Goal: Task Accomplishment & Management: Manage account settings

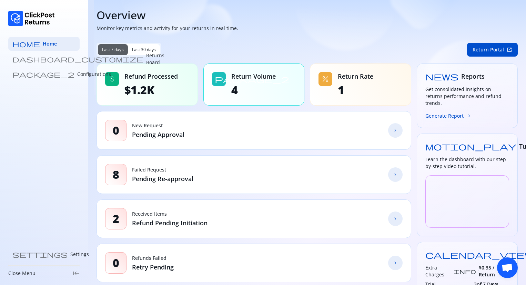
scroll to position [61, 0]
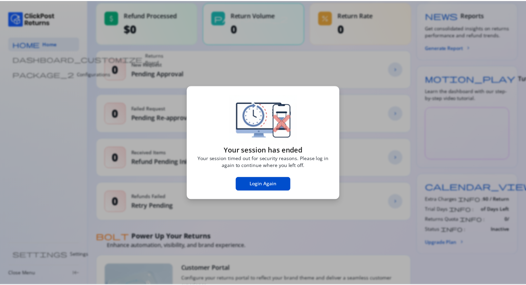
scroll to position [61, 0]
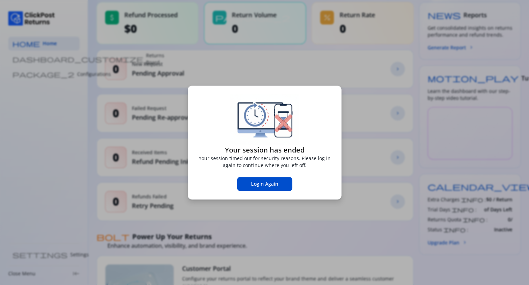
click at [276, 184] on span "Login Again" at bounding box center [264, 183] width 27 height 7
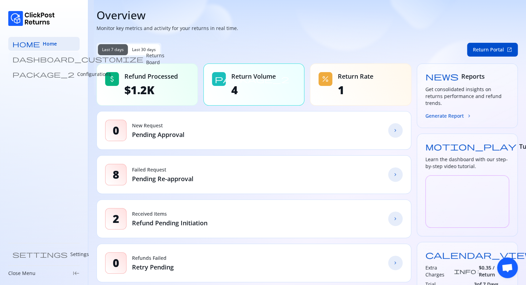
click at [146, 60] on p "Returns Board" at bounding box center [155, 59] width 18 height 14
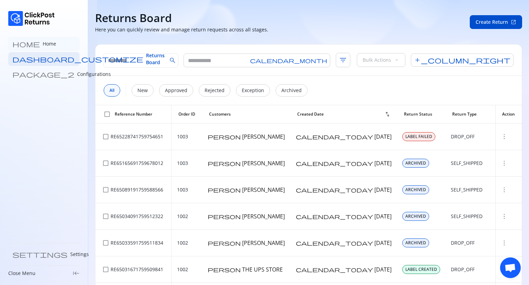
click at [38, 44] on link "home Home" at bounding box center [43, 44] width 71 height 14
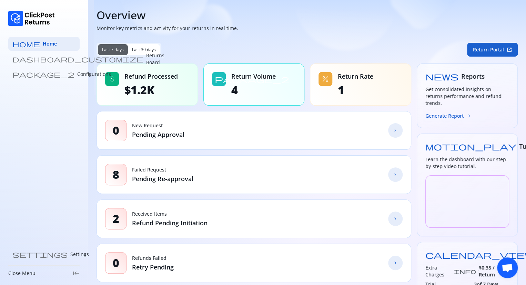
click at [487, 48] on button "Return Portal open_in_new" at bounding box center [492, 50] width 51 height 14
click at [391, 130] on link "chevron_forward" at bounding box center [395, 130] width 14 height 14
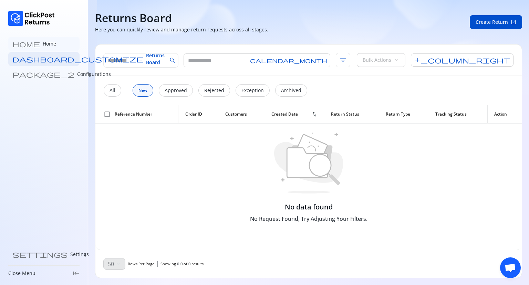
click at [37, 44] on link "home Home" at bounding box center [43, 44] width 71 height 14
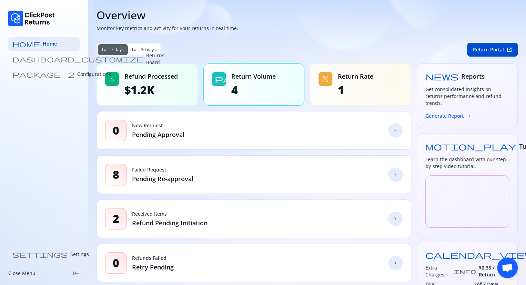
click at [77, 74] on p "Configurations" at bounding box center [94, 74] width 34 height 7
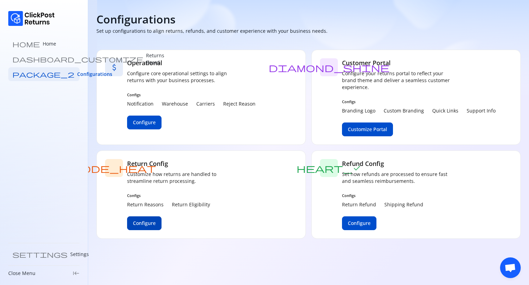
click at [148, 224] on span "Configure" at bounding box center [144, 223] width 23 height 7
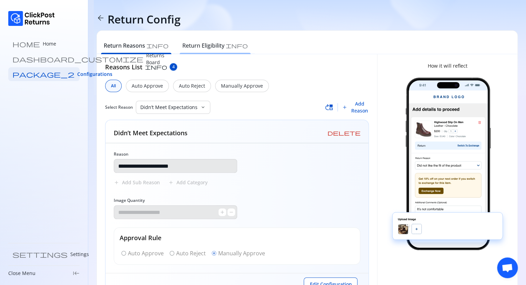
click at [185, 46] on h6 "Return Eligibility" at bounding box center [203, 45] width 42 height 8
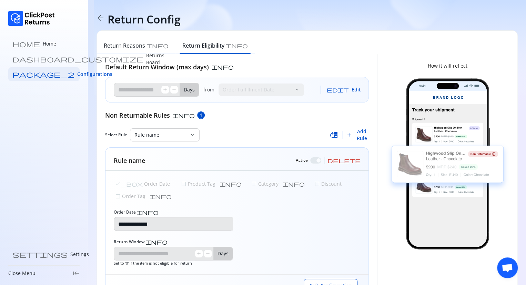
type input "**"
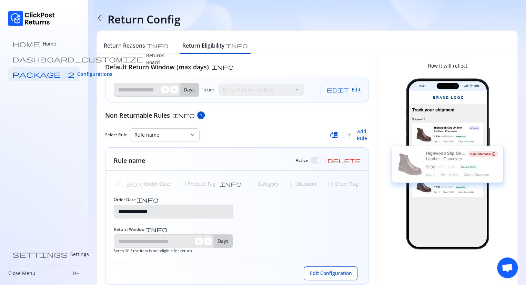
click at [357, 158] on span "delete" at bounding box center [343, 160] width 33 height 6
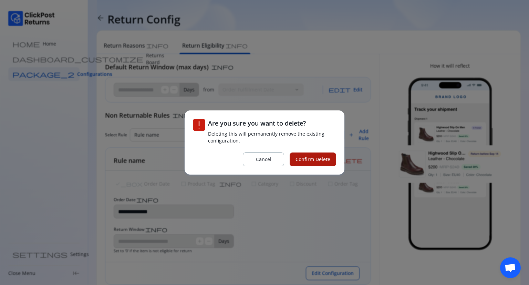
click at [313, 157] on span "Confirm Delete" at bounding box center [313, 159] width 35 height 7
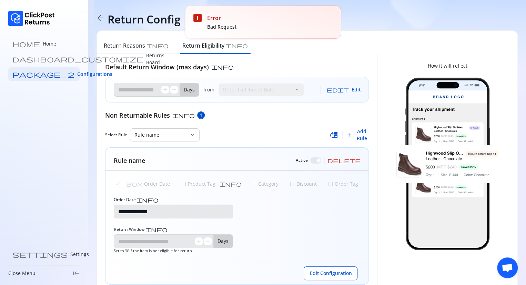
click at [357, 159] on span "delete" at bounding box center [343, 160] width 33 height 6
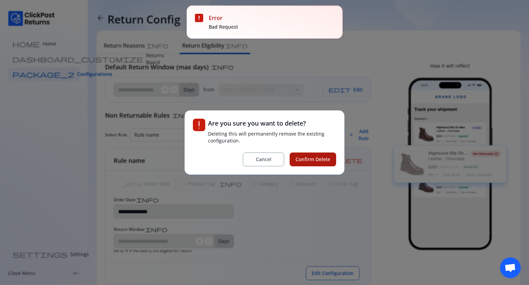
click at [315, 159] on span "Confirm Delete" at bounding box center [313, 159] width 35 height 7
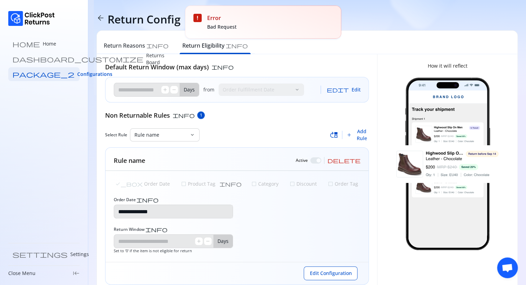
click at [321, 161] on div at bounding box center [315, 160] width 11 height 6
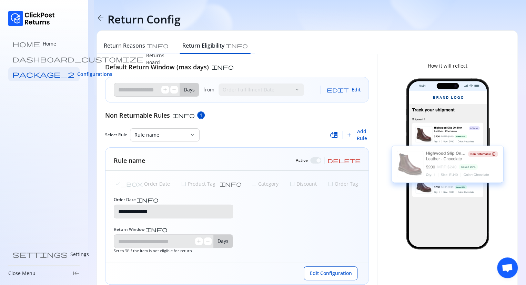
click at [321, 159] on div at bounding box center [315, 160] width 11 height 6
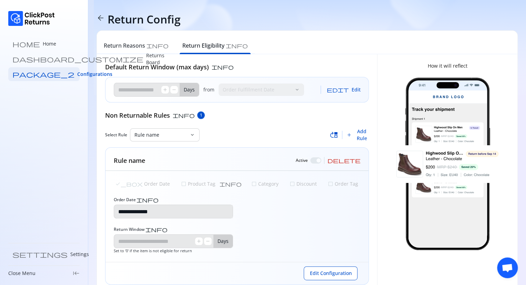
scroll to position [16, 0]
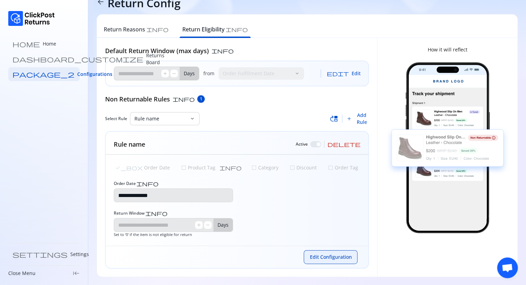
click at [323, 258] on span "Edit Configuration" at bounding box center [330, 256] width 42 height 7
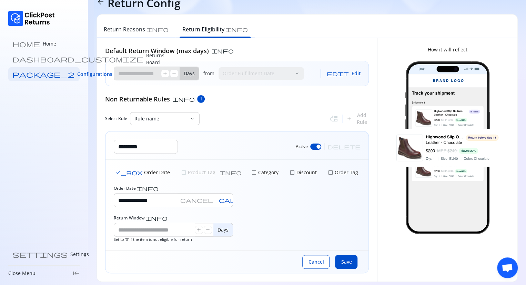
click at [321, 144] on div at bounding box center [315, 146] width 11 height 6
click at [345, 261] on span "Save" at bounding box center [346, 261] width 11 height 7
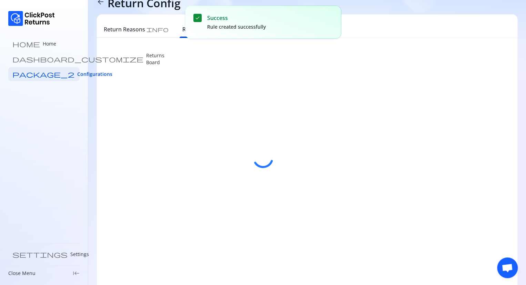
scroll to position [0, 0]
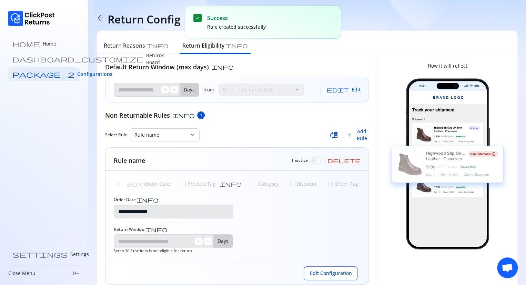
click at [321, 162] on div at bounding box center [315, 160] width 11 height 6
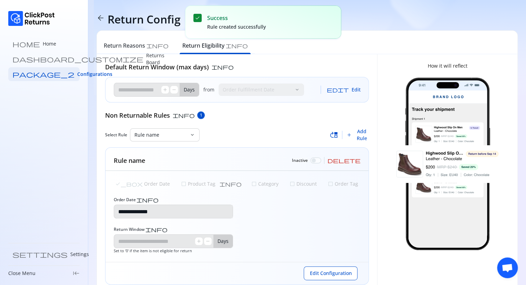
click at [321, 159] on div at bounding box center [315, 160] width 11 height 6
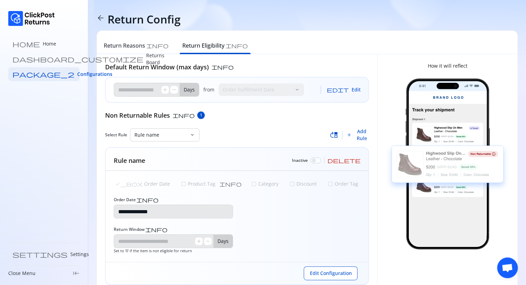
scroll to position [16, 0]
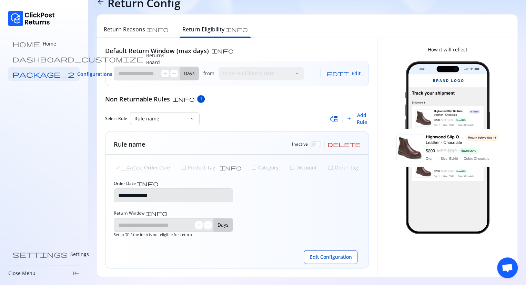
click at [321, 143] on div at bounding box center [315, 144] width 11 height 6
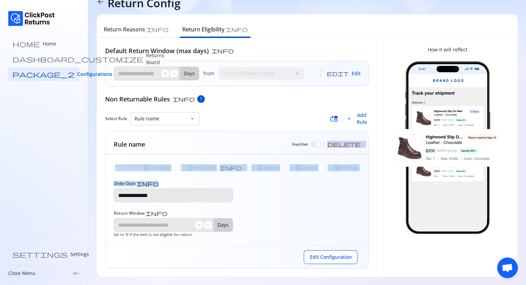
drag, startPoint x: 345, startPoint y: 143, endPoint x: 328, endPoint y: 205, distance: 64.3
click at [328, 205] on div "**********" at bounding box center [237, 199] width 264 height 137
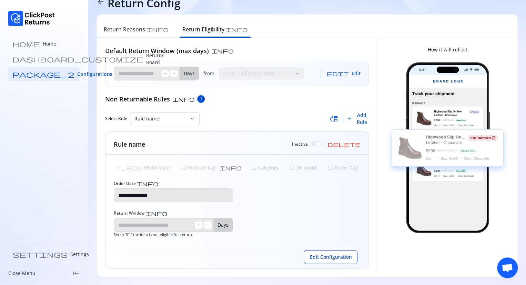
click at [328, 205] on div "**********" at bounding box center [236, 199] width 263 height 91
click at [327, 257] on span "Edit Configuration" at bounding box center [330, 256] width 42 height 7
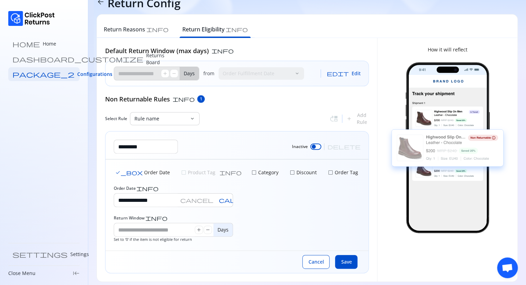
click at [321, 146] on div at bounding box center [315, 146] width 11 height 6
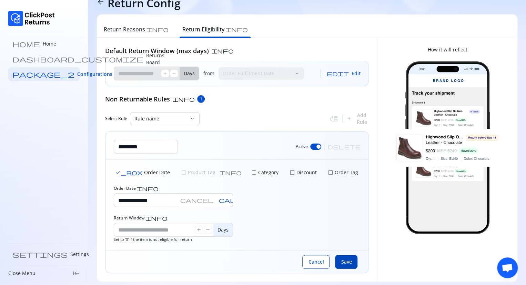
click at [351, 261] on span "Save" at bounding box center [346, 261] width 11 height 7
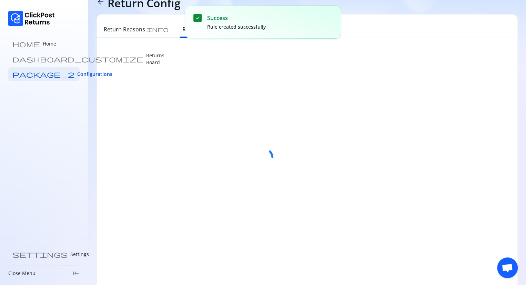
scroll to position [0, 0]
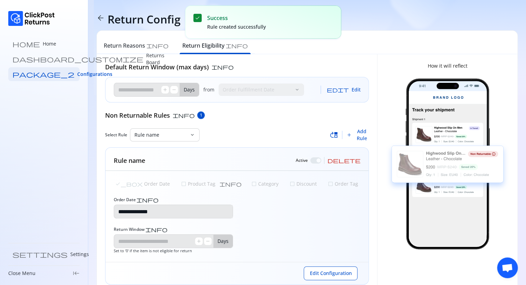
click at [357, 159] on span "delete" at bounding box center [343, 160] width 33 height 6
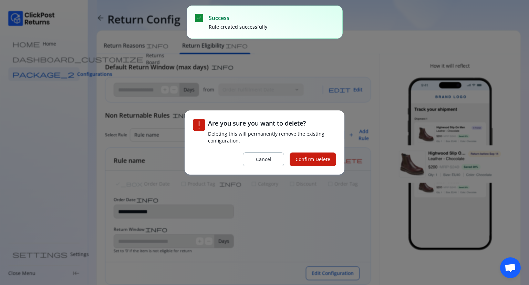
click at [357, 159] on div "exclamation Are you sure you want to delete? Deleting this will permanently rem…" at bounding box center [264, 142] width 529 height 285
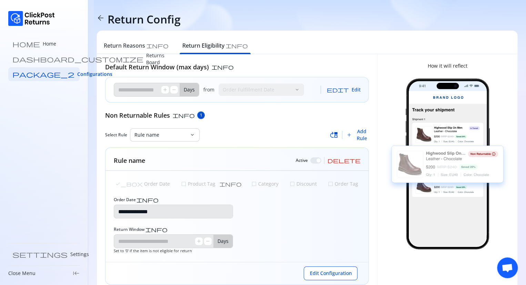
click at [359, 159] on span "delete" at bounding box center [343, 160] width 33 height 6
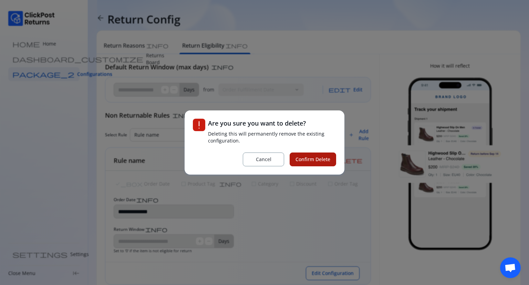
click at [310, 156] on span "Confirm Delete" at bounding box center [313, 159] width 35 height 7
